Goal: Task Accomplishment & Management: Use online tool/utility

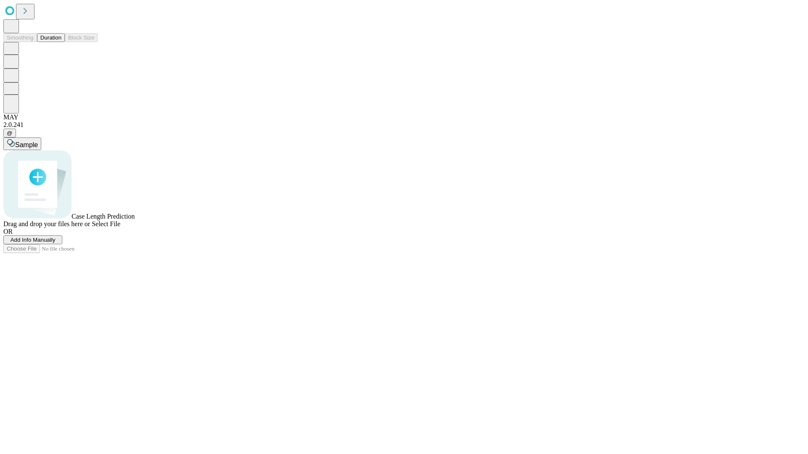
click at [61, 42] on button "Duration" at bounding box center [51, 37] width 28 height 9
click at [56, 243] on span "Add Info Manually" at bounding box center [33, 240] width 45 height 6
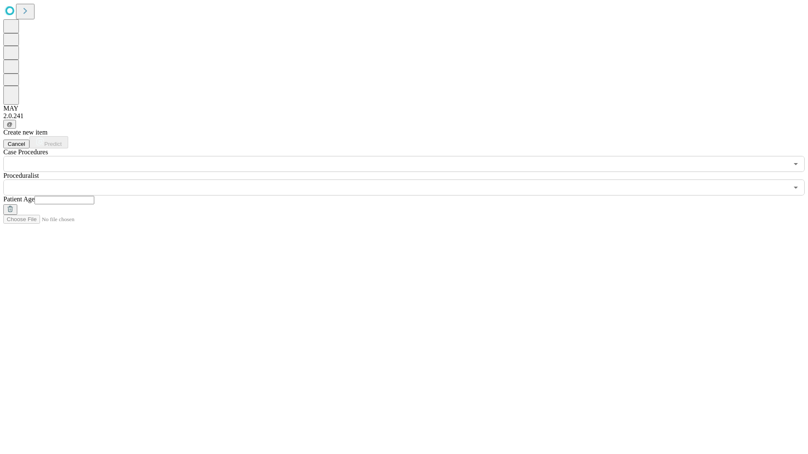
click at [94, 196] on input "text" at bounding box center [64, 200] width 60 height 8
type input "**"
click at [410, 180] on input "text" at bounding box center [395, 188] width 785 height 16
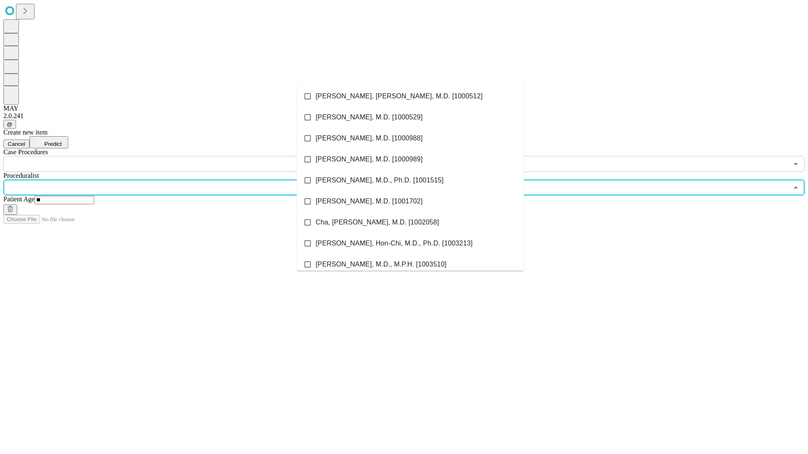
click at [410, 96] on li "[PERSON_NAME], [PERSON_NAME], M.D. [1000512]" at bounding box center [410, 96] width 227 height 21
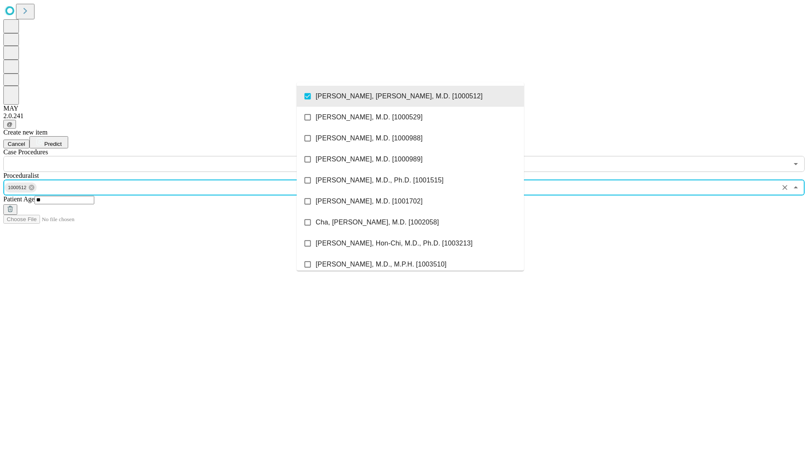
click at [177, 156] on input "text" at bounding box center [395, 164] width 785 height 16
